Goal: Task Accomplishment & Management: Manage account settings

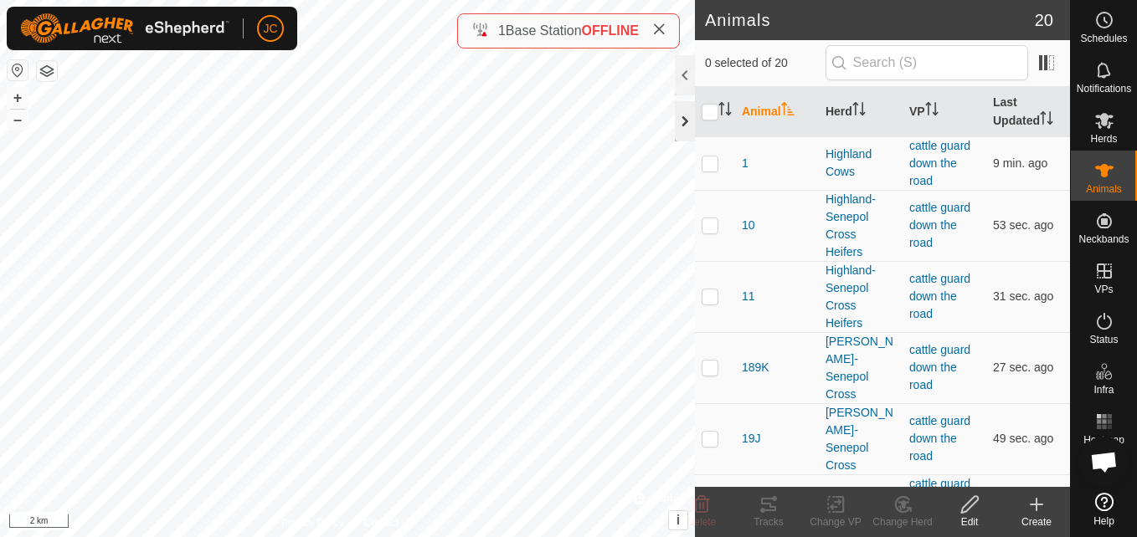
click at [680, 112] on div at bounding box center [685, 121] width 20 height 40
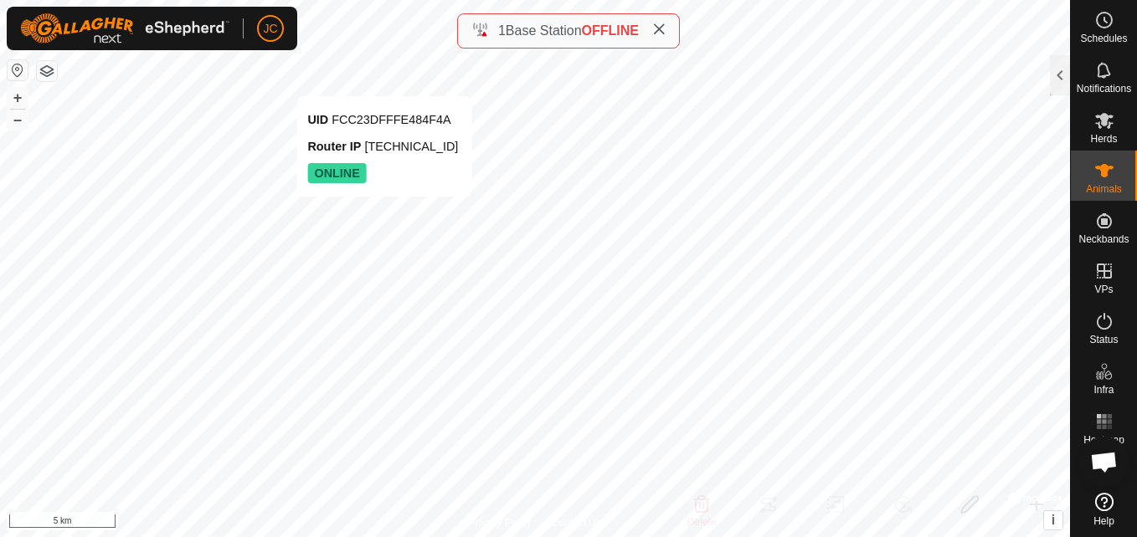
click at [384, 80] on div "UID FCC23DFFFE484F4A Router IP [TECHNICAL_ID] ONLINE + – ⇧ i © Mapbox , © OpenS…" at bounding box center [535, 268] width 1070 height 537
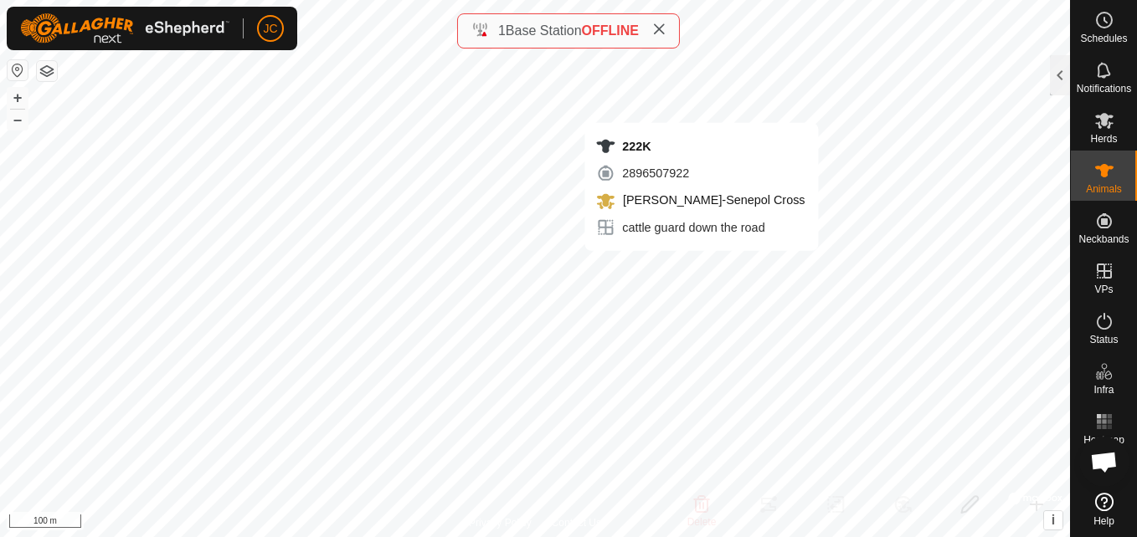
checkbox input "true"
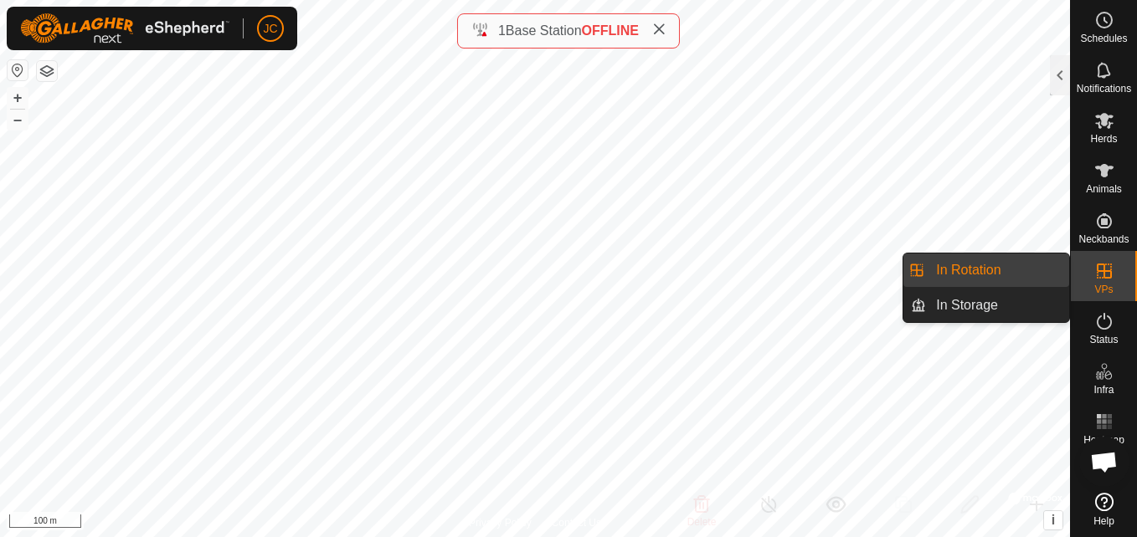
click at [1048, 272] on link "In Rotation" at bounding box center [997, 270] width 143 height 33
click at [981, 266] on link "In Rotation" at bounding box center [997, 270] width 143 height 33
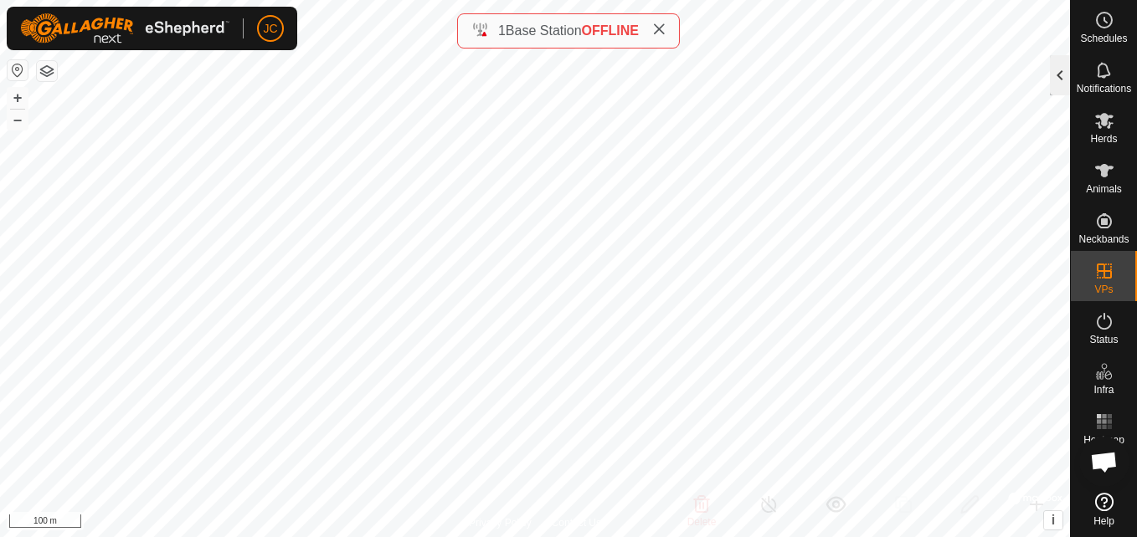
click at [1054, 69] on div at bounding box center [1060, 75] width 20 height 40
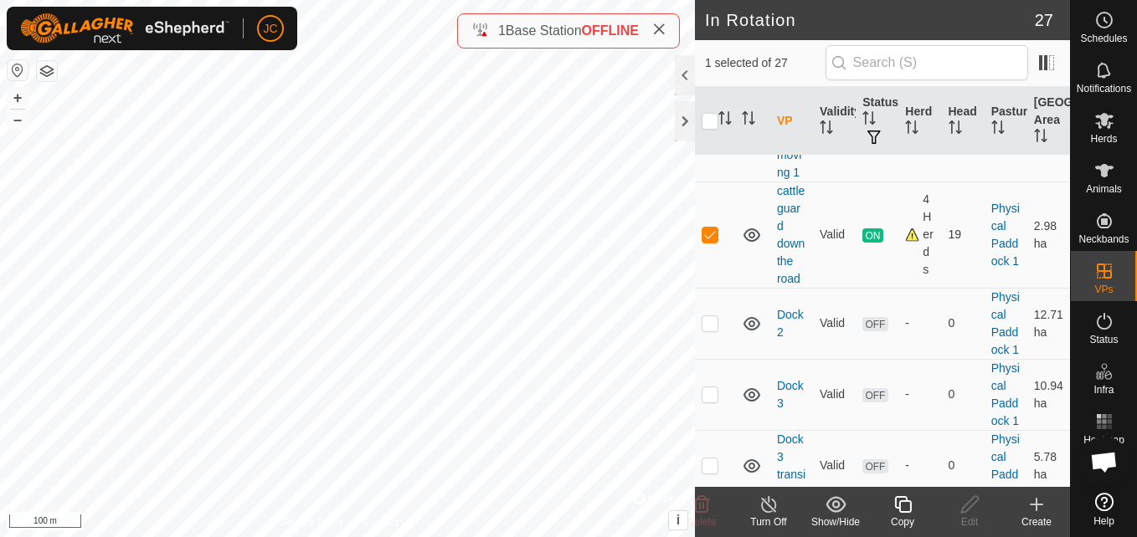
scroll to position [736, 0]
click at [887, 512] on copy-svg-icon at bounding box center [902, 505] width 67 height 20
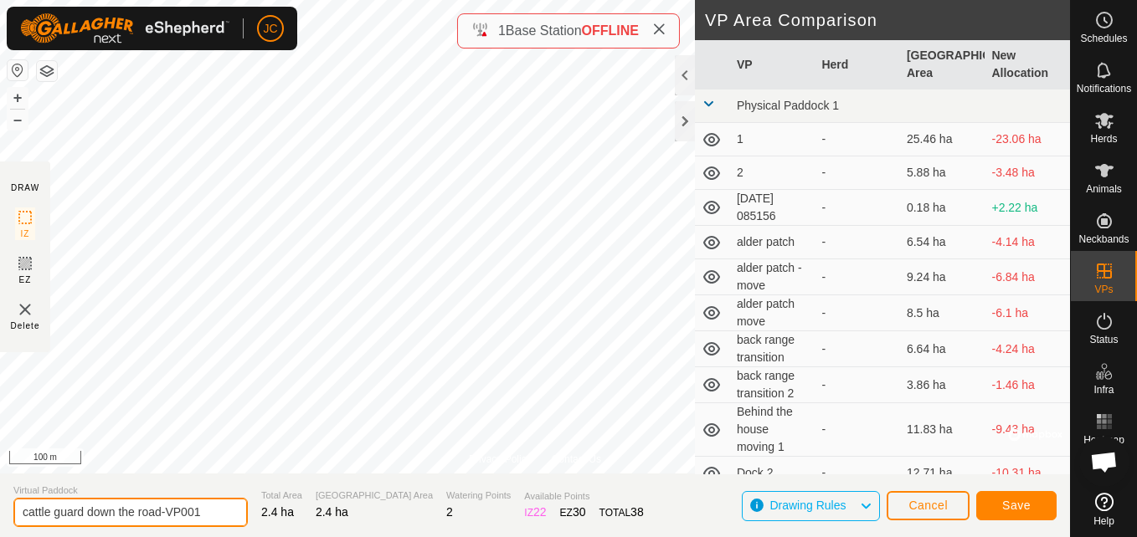
click at [205, 511] on input "cattle guard down the road-VP001" at bounding box center [130, 512] width 234 height 29
type input "001"
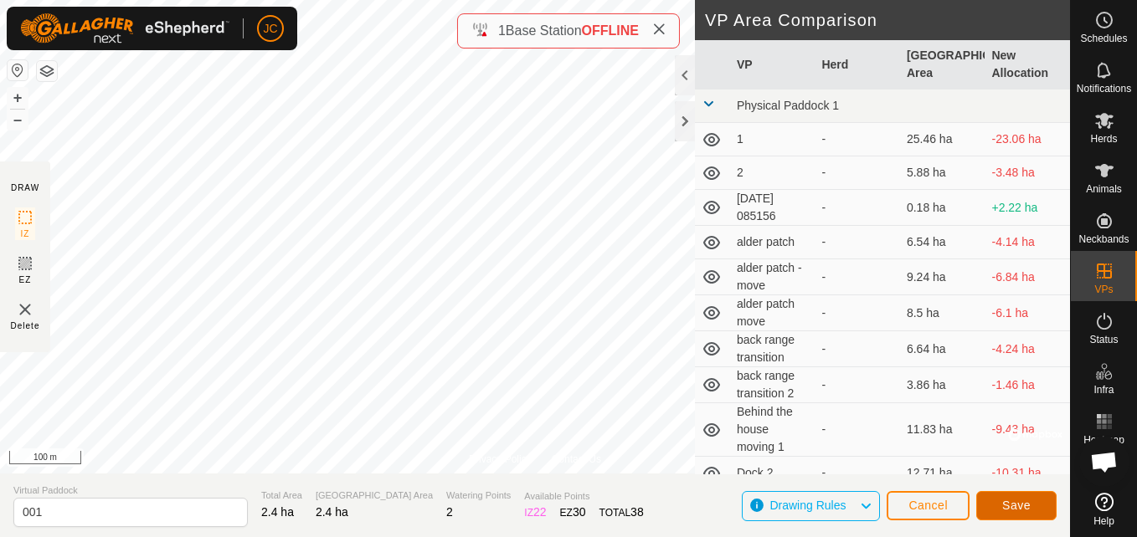
click at [1003, 514] on button "Save" at bounding box center [1016, 505] width 80 height 29
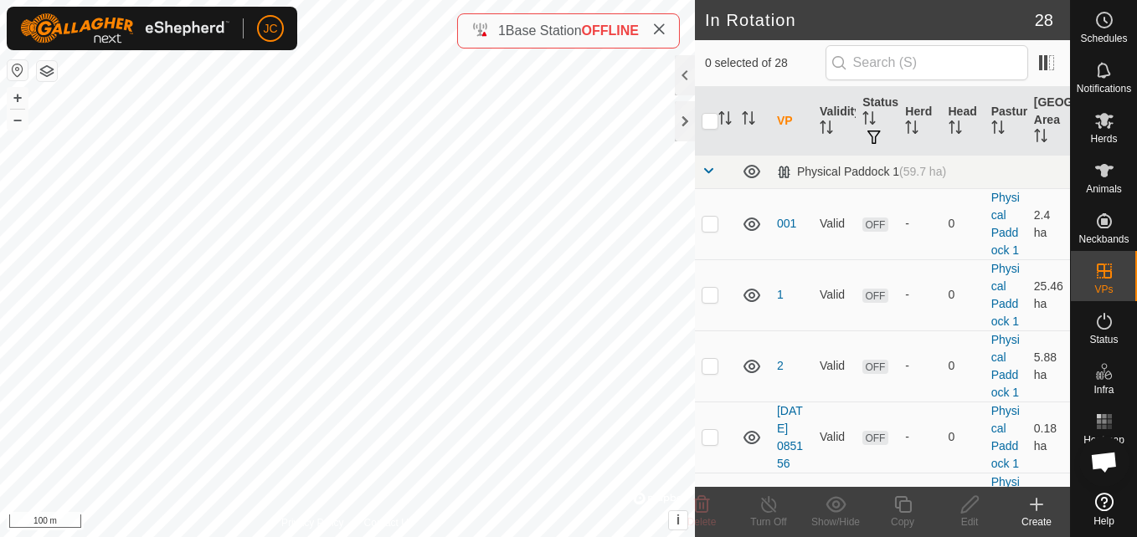
checkbox input "true"
click at [715, 331] on td at bounding box center [715, 294] width 40 height 71
checkbox input "true"
click at [702, 240] on td at bounding box center [715, 223] width 40 height 71
checkbox input "false"
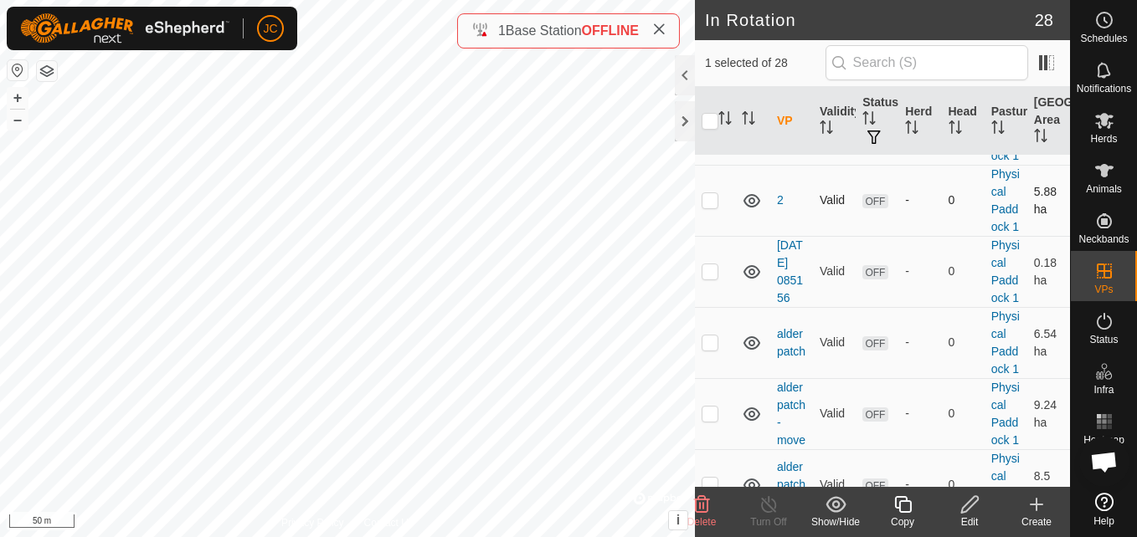
scroll to position [167, 0]
click at [715, 206] on p-checkbox at bounding box center [709, 199] width 17 height 13
checkbox input "true"
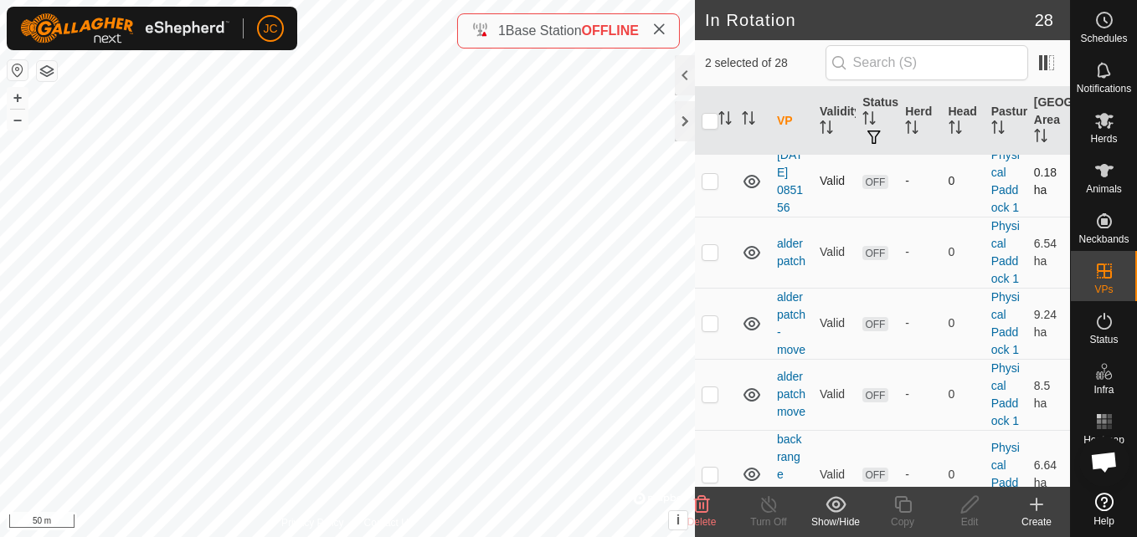
scroll to position [257, 0]
click at [713, 187] on p-checkbox at bounding box center [709, 179] width 17 height 13
checkbox input "true"
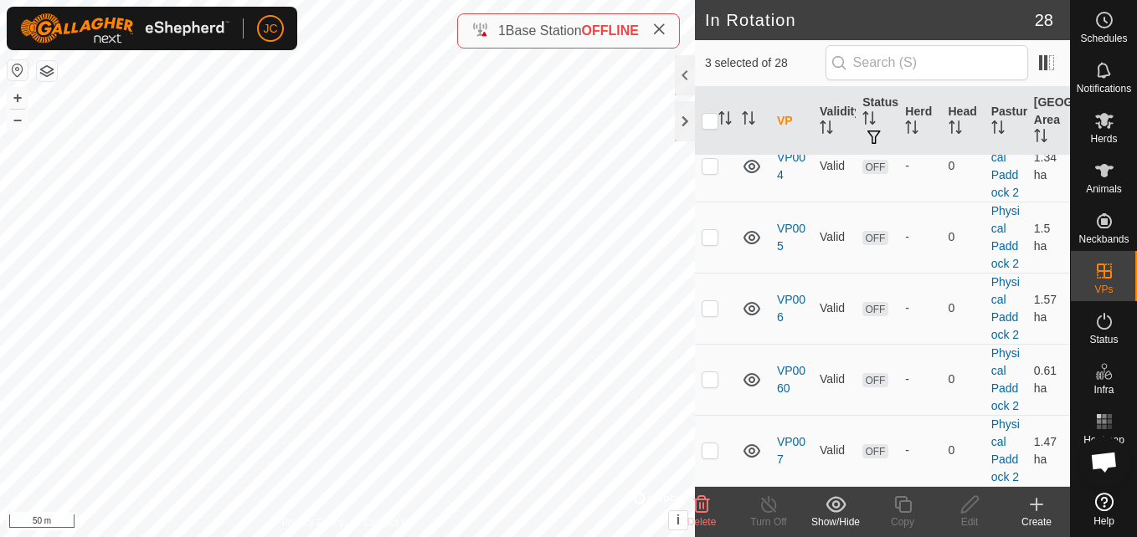
scroll to position [2343, 0]
click at [706, 514] on icon at bounding box center [701, 505] width 20 height 20
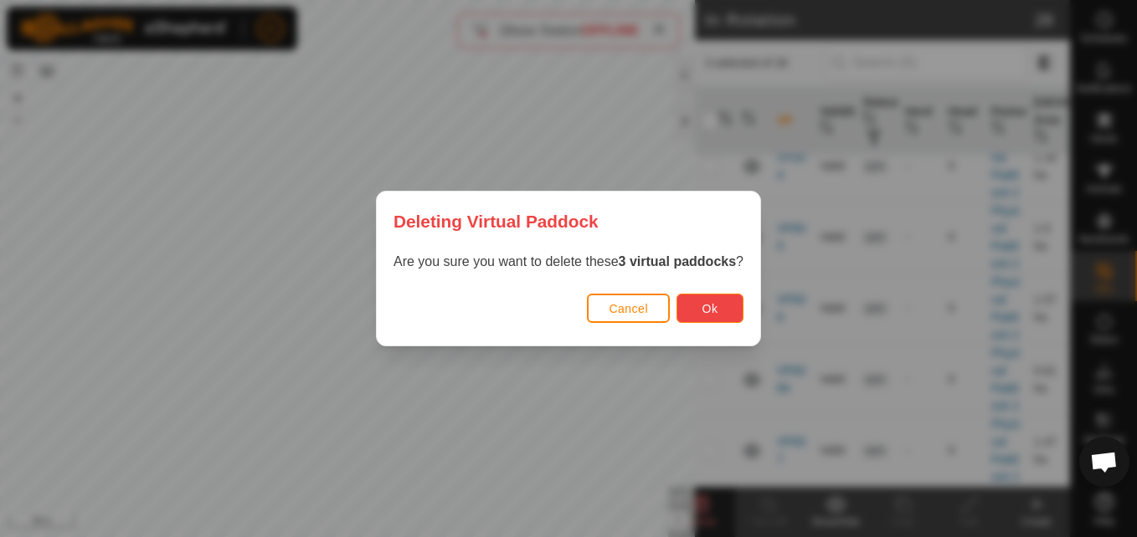
click at [713, 305] on span "Ok" at bounding box center [710, 308] width 16 height 13
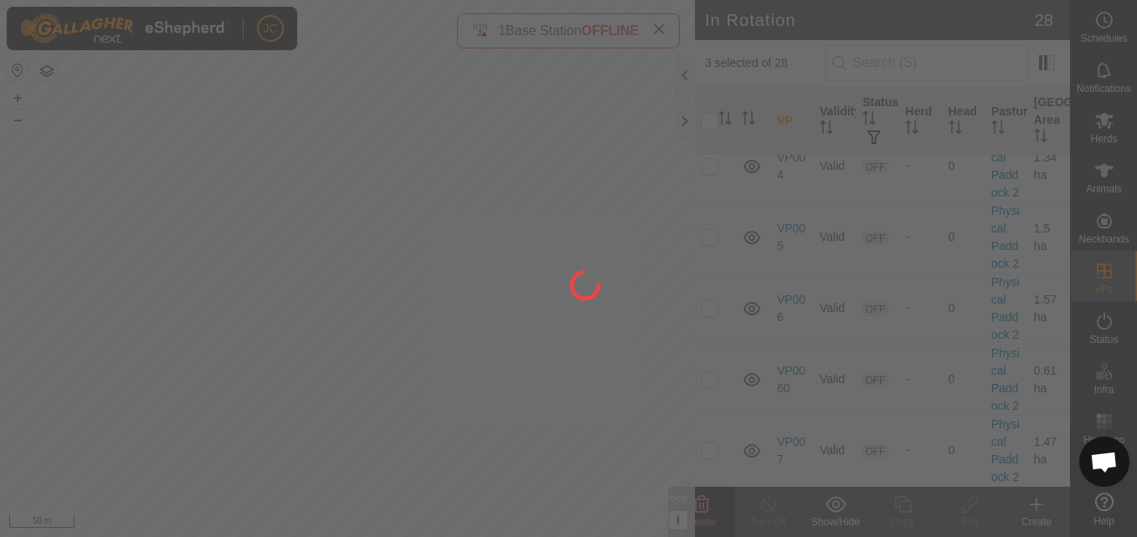
checkbox input "false"
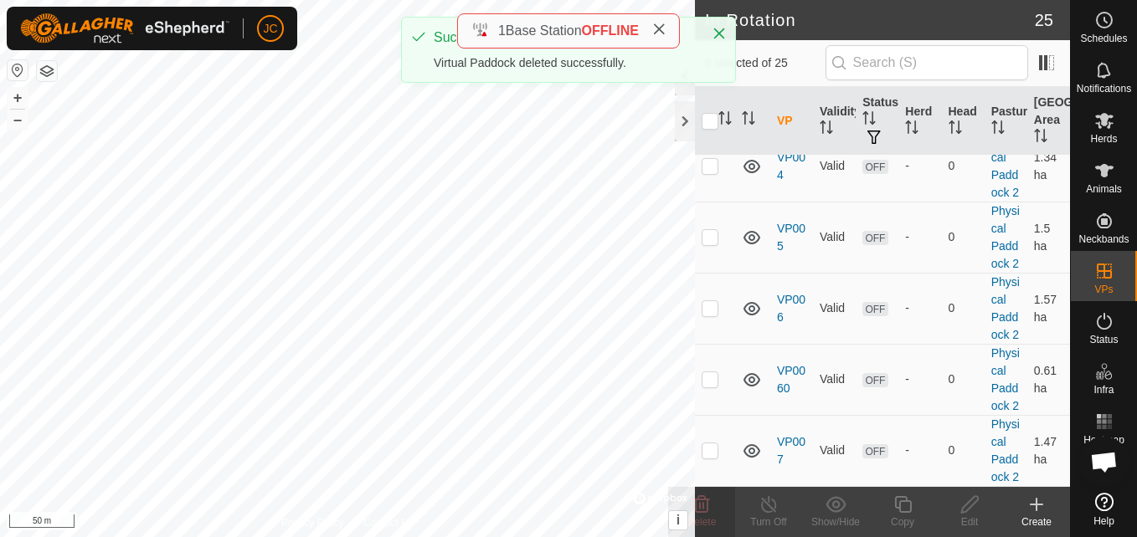
scroll to position [0, 0]
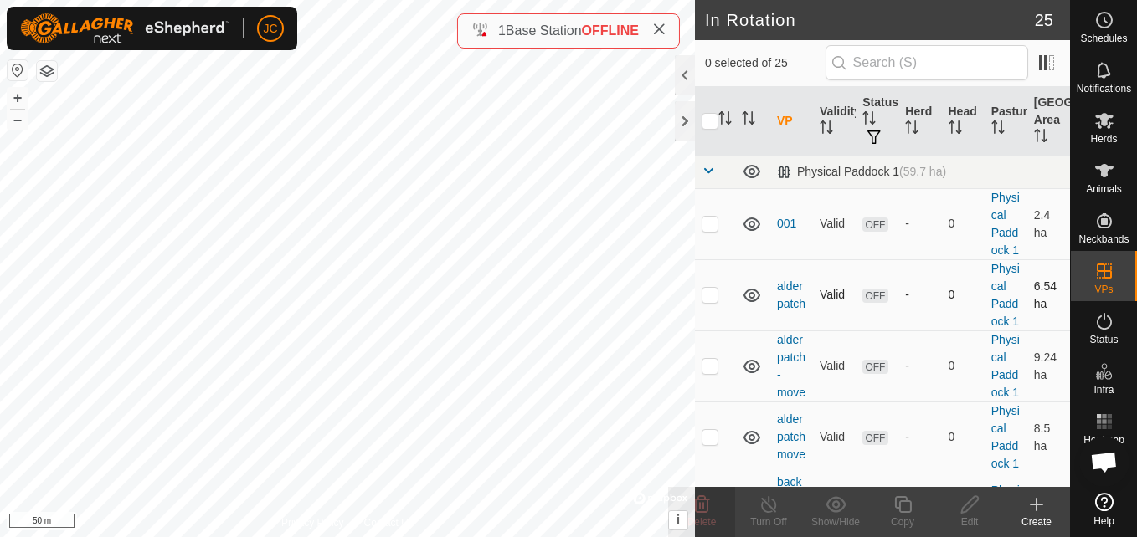
checkbox input "true"
checkbox input "false"
checkbox input "true"
checkbox input "false"
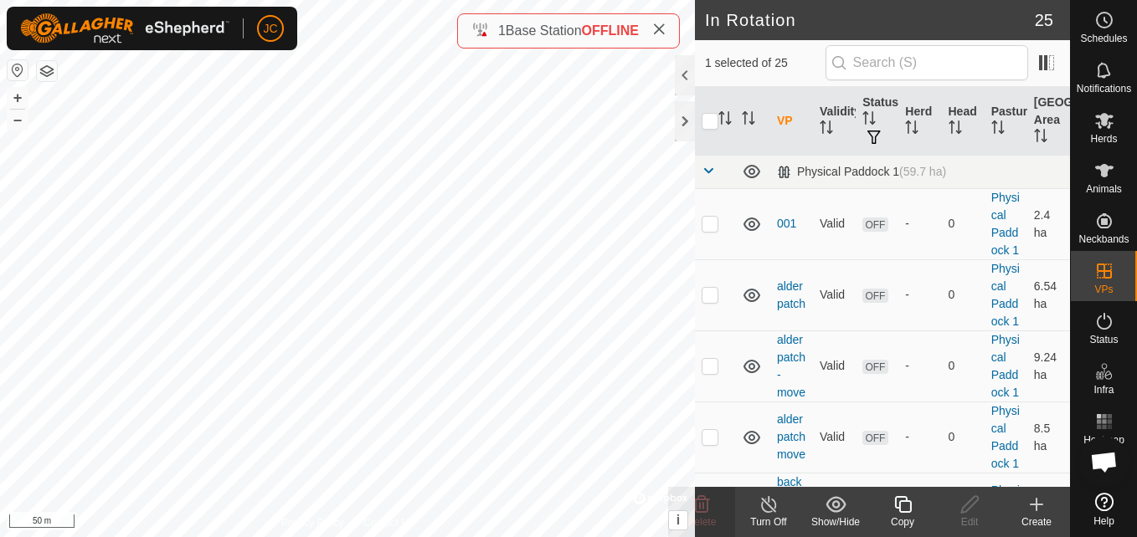
checkbox input "true"
checkbox input "false"
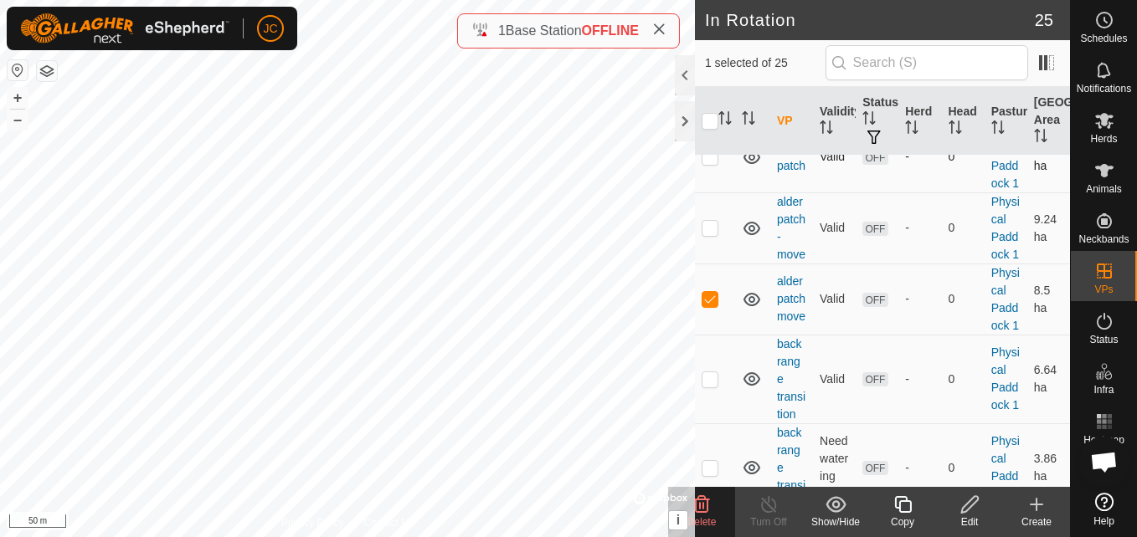
scroll to position [153, 0]
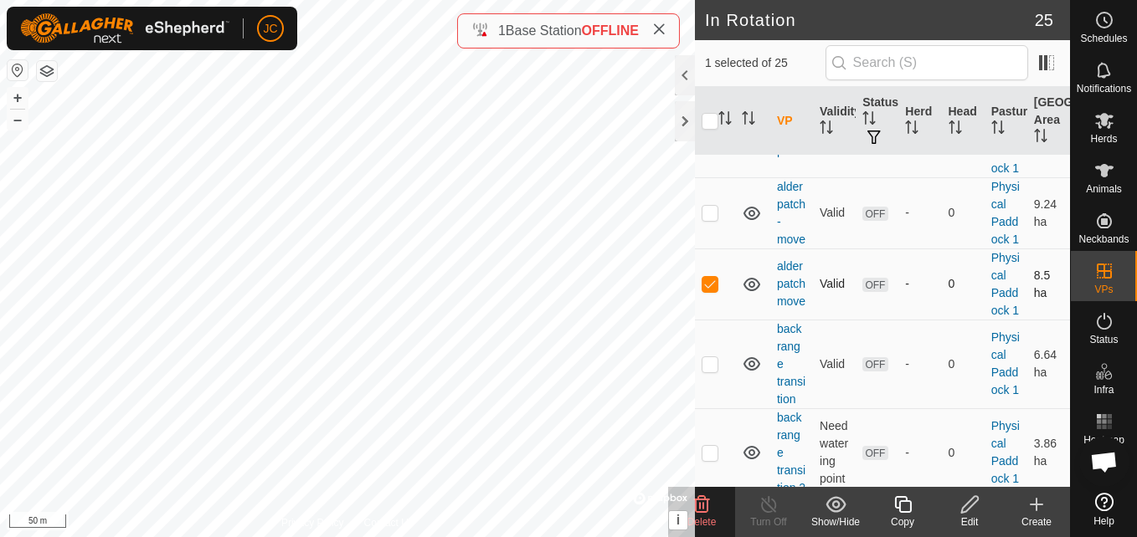
click at [703, 290] on p-checkbox at bounding box center [709, 283] width 17 height 13
checkbox input "false"
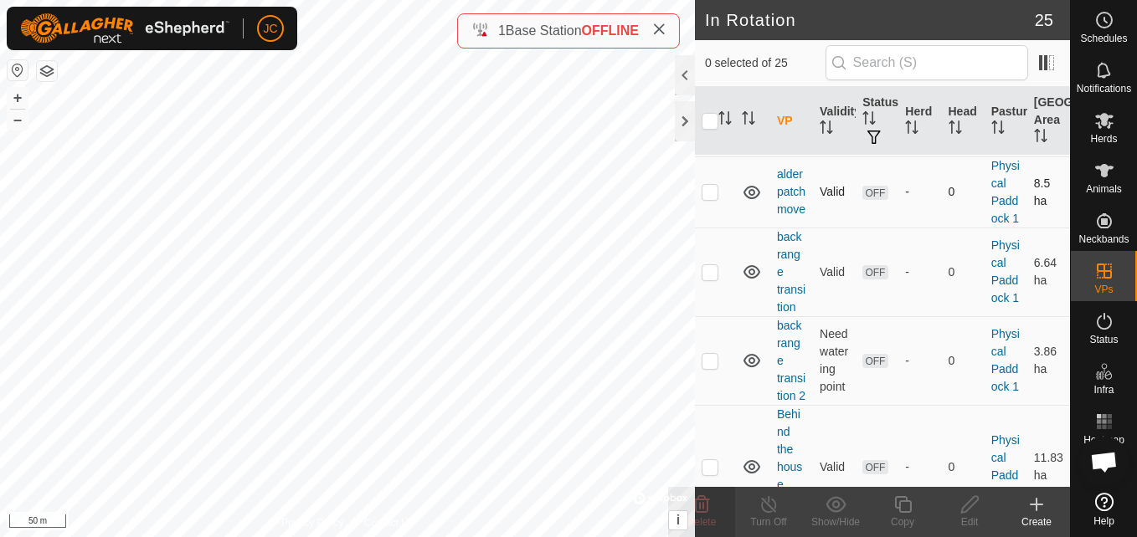
scroll to position [280, 0]
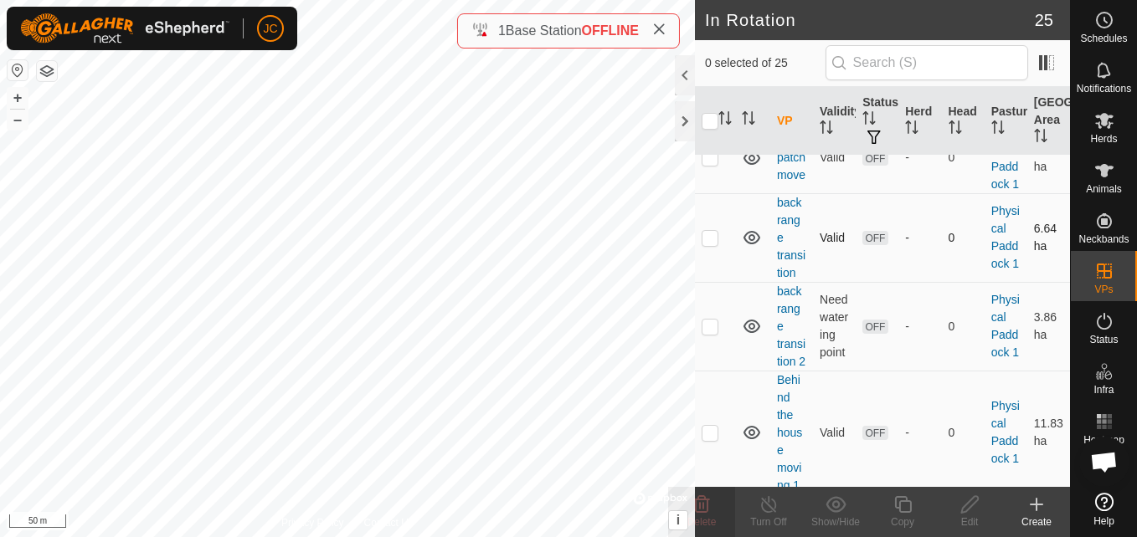
click at [711, 282] on td at bounding box center [715, 237] width 40 height 89
checkbox input "true"
click at [713, 371] on td at bounding box center [715, 326] width 40 height 89
checkbox input "true"
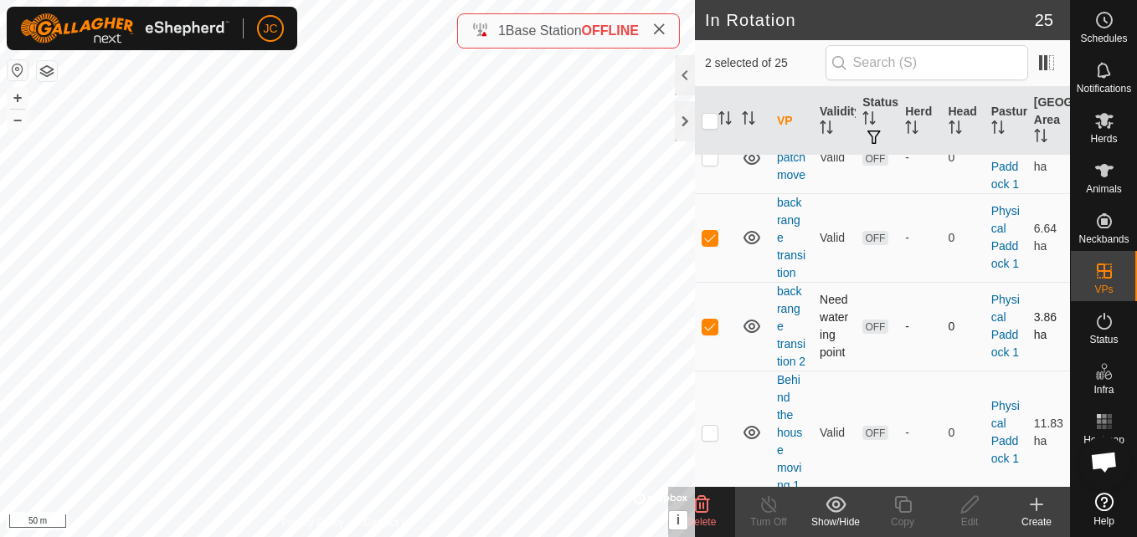
checkbox input "false"
checkbox input "true"
checkbox input "false"
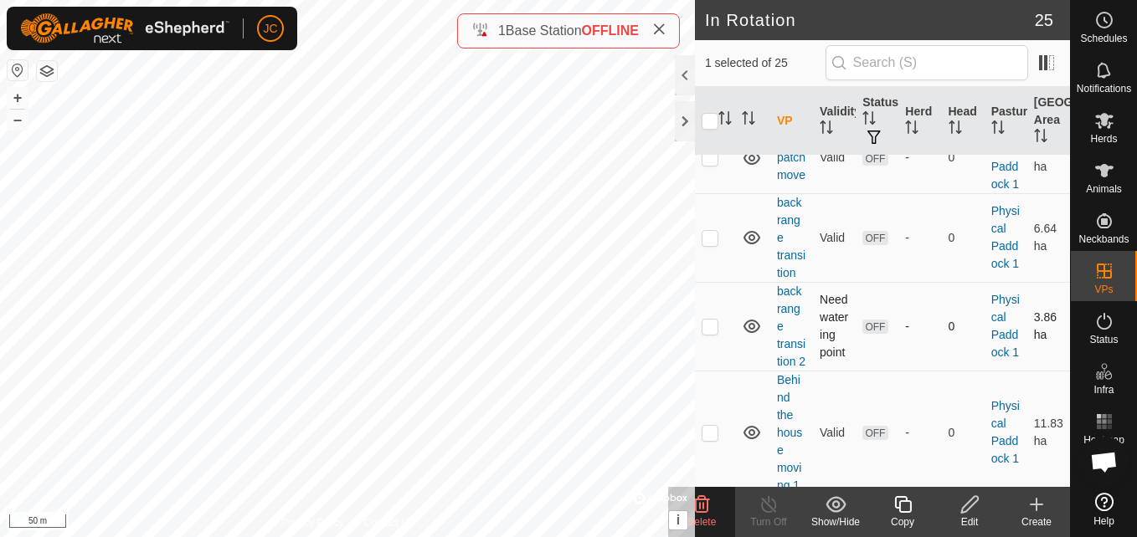
checkbox input "false"
checkbox input "true"
checkbox input "false"
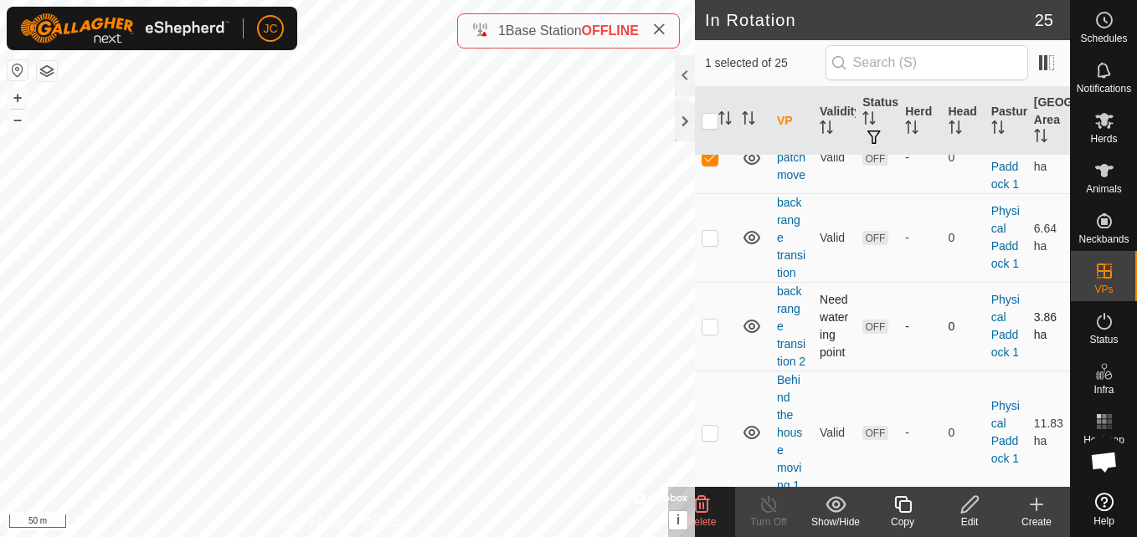
checkbox input "true"
checkbox input "false"
checkbox input "true"
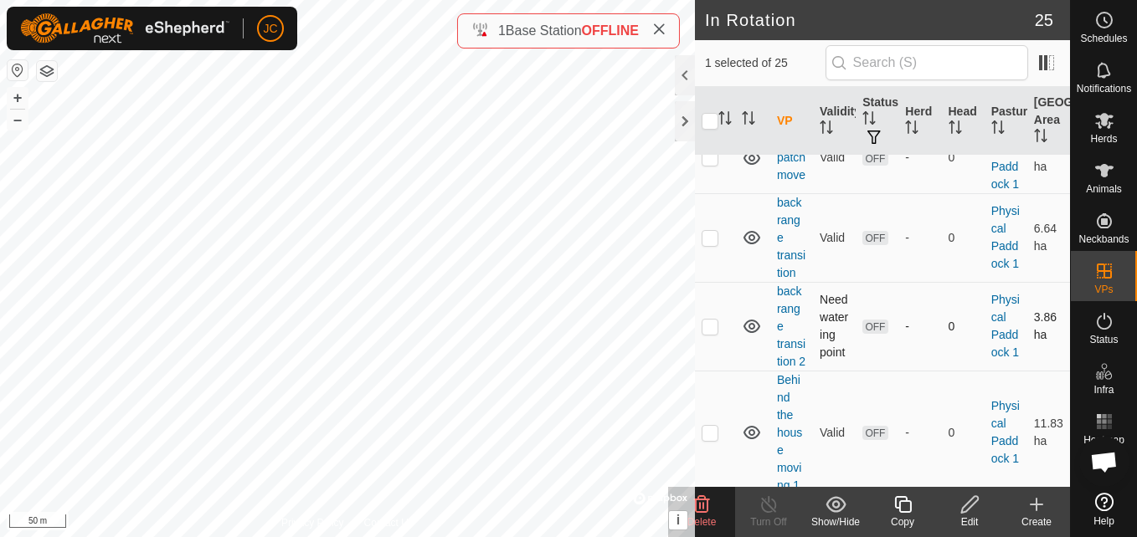
checkbox input "true"
checkbox input "false"
checkbox input "true"
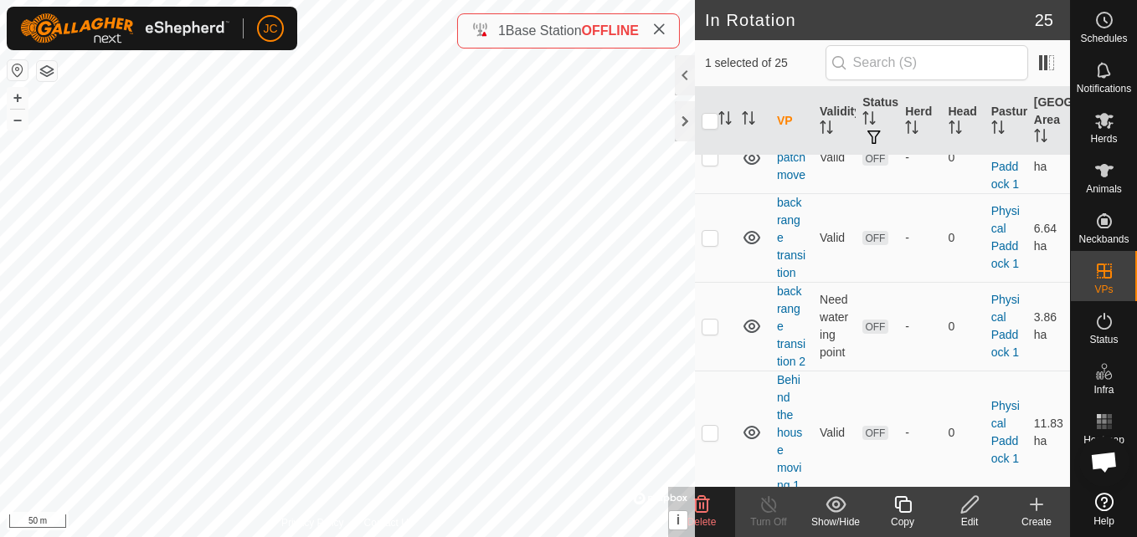
checkbox input "false"
checkbox input "true"
checkbox input "false"
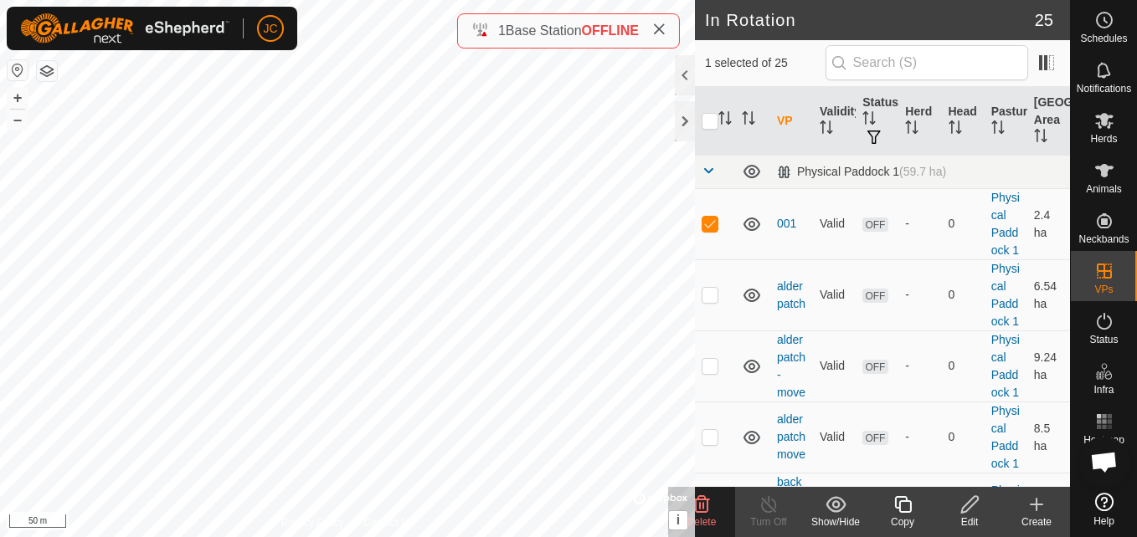
click at [965, 496] on icon at bounding box center [969, 505] width 21 height 20
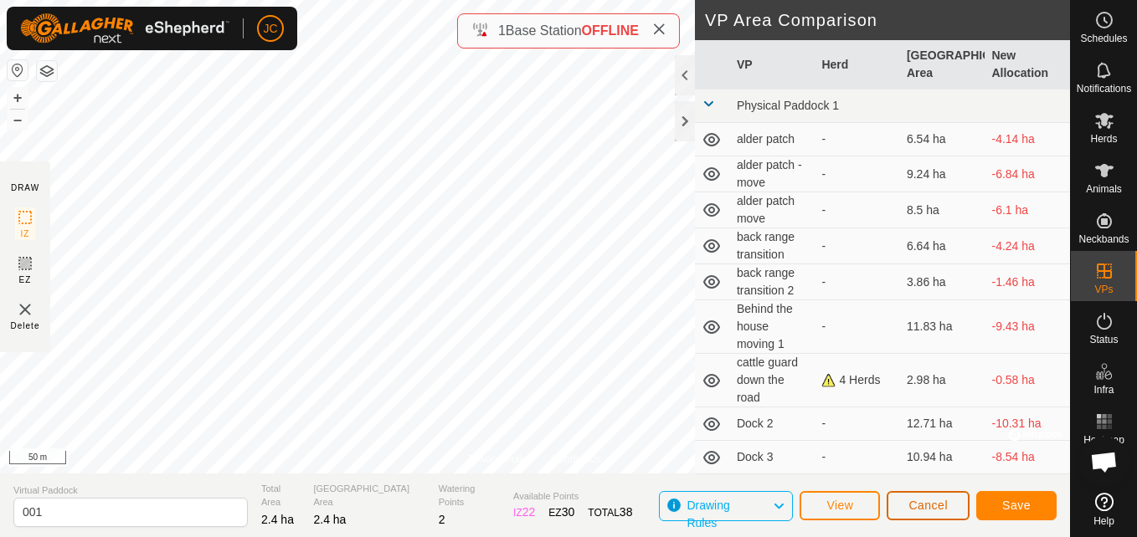
click at [908, 494] on button "Cancel" at bounding box center [927, 505] width 83 height 29
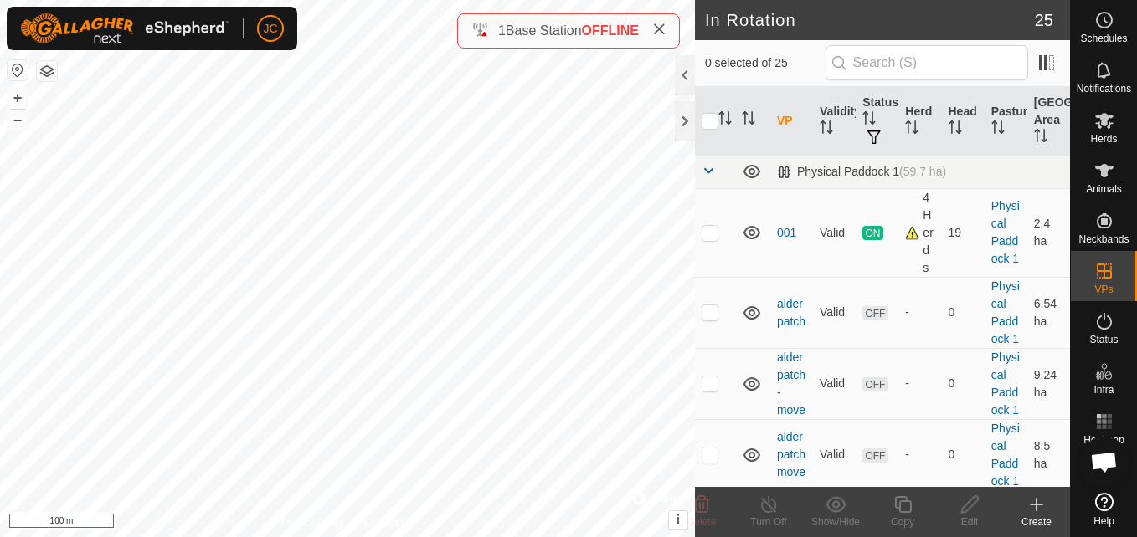
checkbox input "true"
